Goal: Navigation & Orientation: Find specific page/section

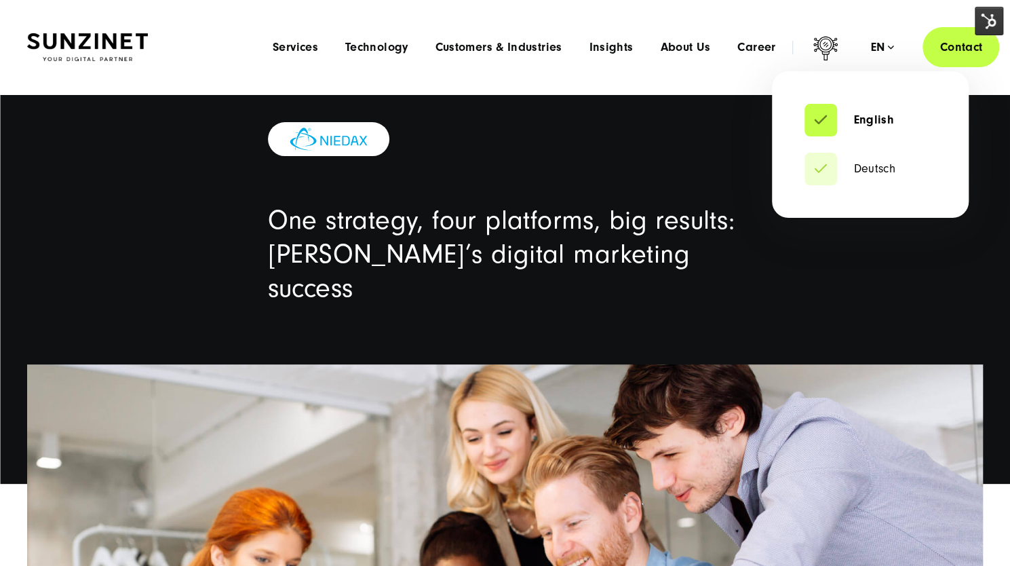
click at [872, 48] on div "en" at bounding box center [882, 48] width 24 height 14
click at [867, 174] on link "Deutsch" at bounding box center [849, 169] width 91 height 14
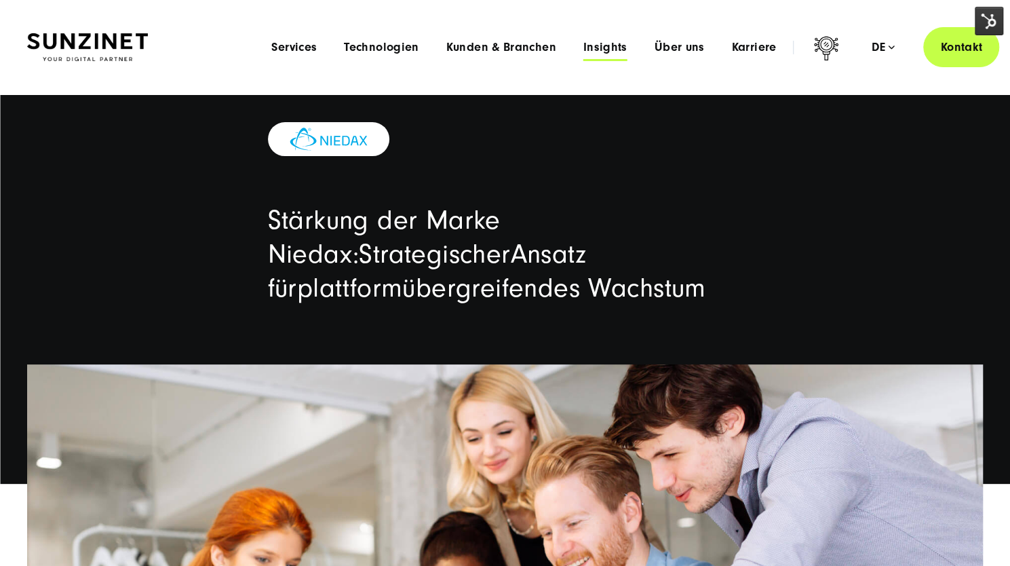
click at [605, 50] on span "Insights" at bounding box center [605, 48] width 44 height 14
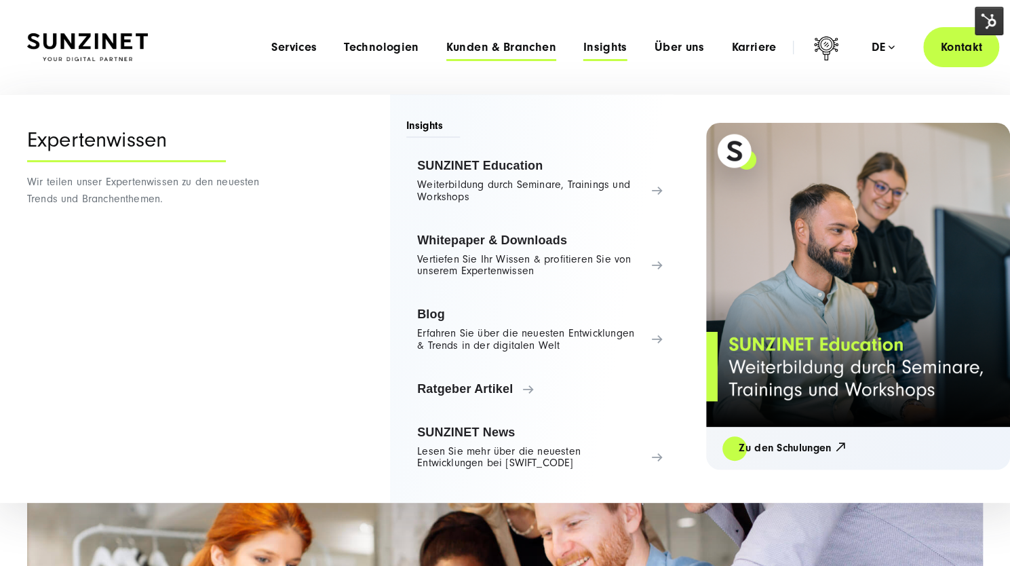
click at [511, 47] on span "Kunden & Branchen" at bounding box center [501, 48] width 110 height 14
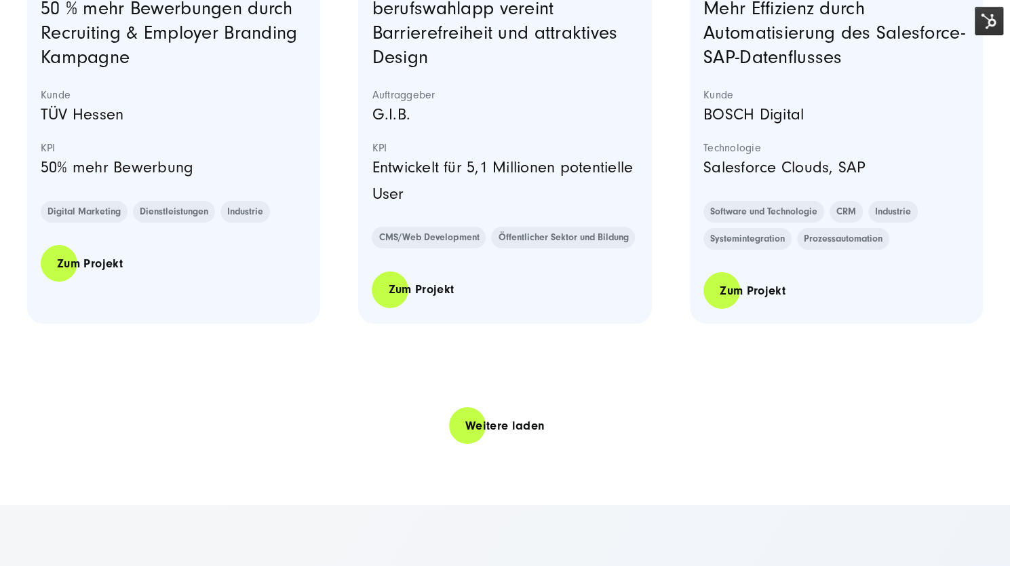
scroll to position [2810, 0]
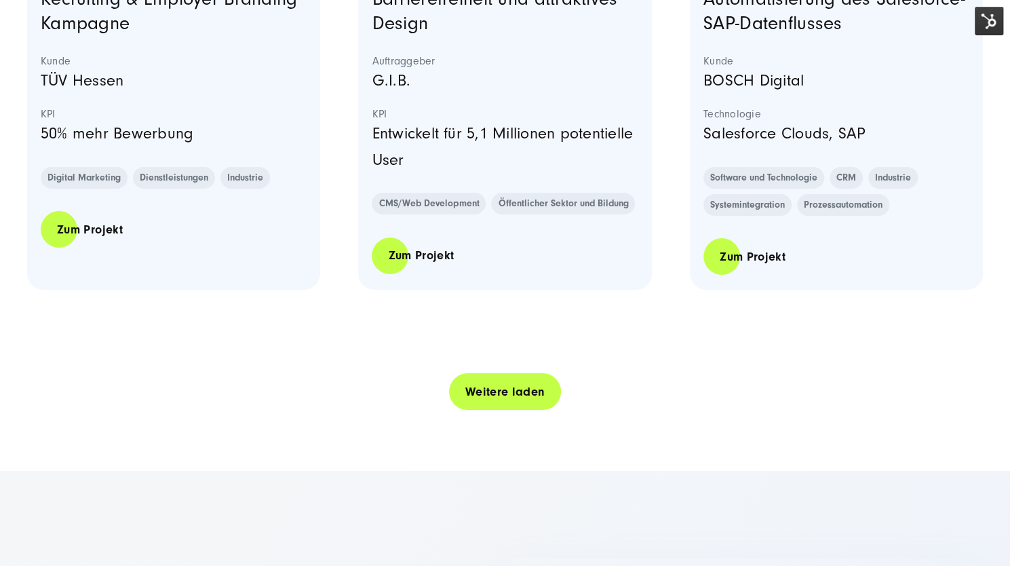
click at [534, 391] on link "Weitere laden" at bounding box center [505, 391] width 113 height 39
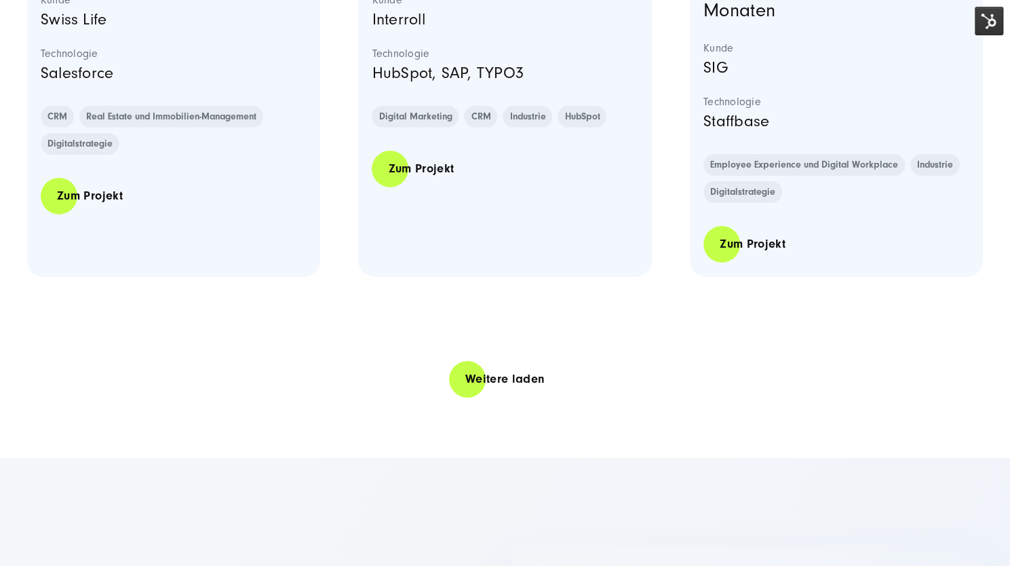
scroll to position [5545, 0]
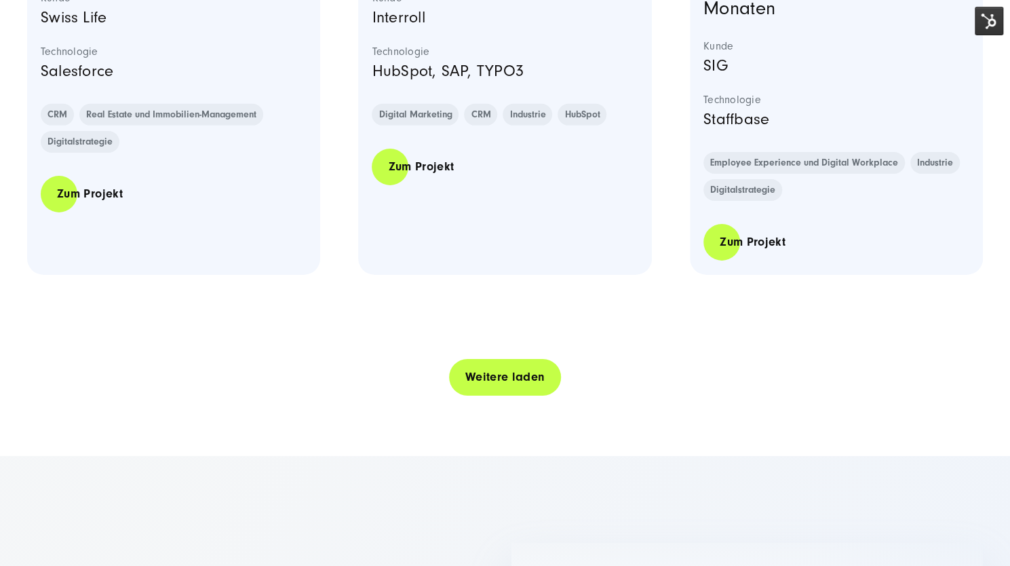
click at [531, 376] on link "Weitere laden" at bounding box center [505, 376] width 113 height 39
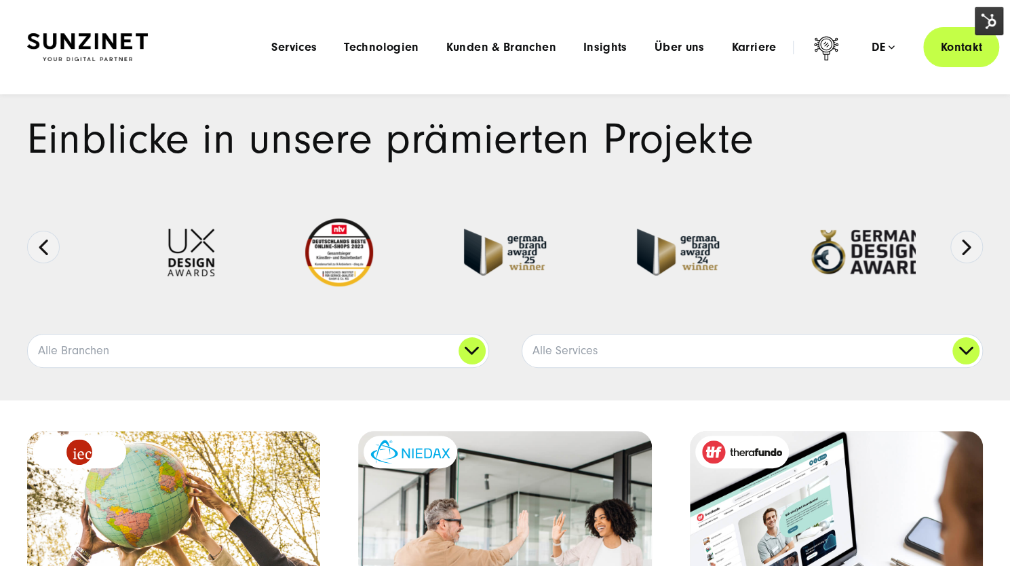
scroll to position [0, 0]
